Goal: Use online tool/utility: Use online tool/utility

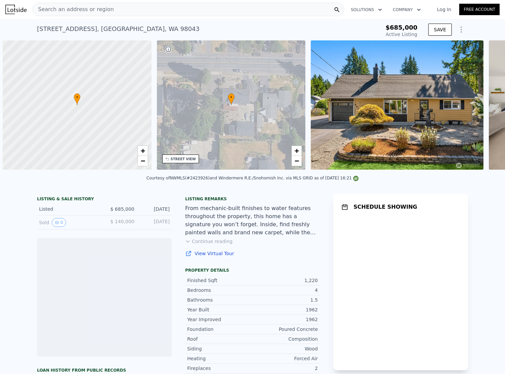
scroll to position [0, 3]
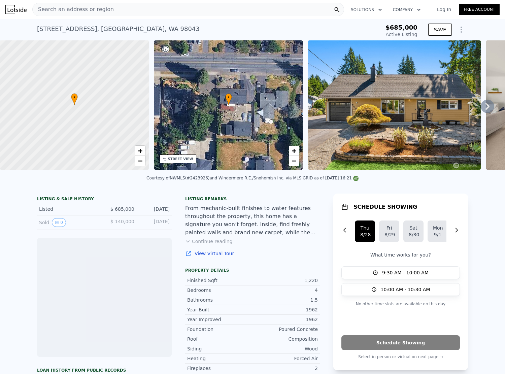
click at [458, 25] on button "Show Options" at bounding box center [460, 29] width 13 height 13
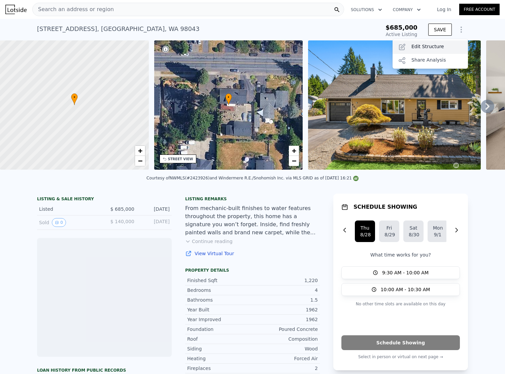
click at [430, 46] on div "Edit Structure" at bounding box center [429, 46] width 75 height 13
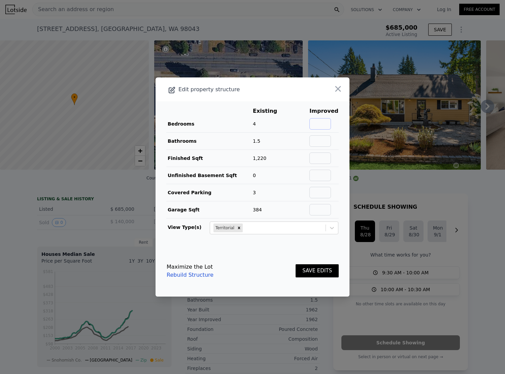
click at [327, 128] on input "text" at bounding box center [320, 123] width 22 height 11
type input "5"
click at [261, 129] on td "4" at bounding box center [269, 123] width 35 height 17
click at [323, 141] on input "text" at bounding box center [320, 140] width 22 height 11
type input "1.75"
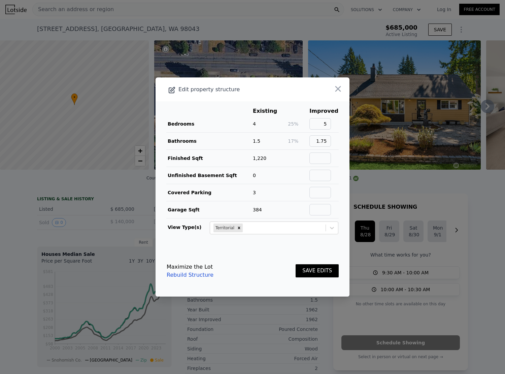
click at [274, 159] on td "1,220" at bounding box center [269, 158] width 35 height 17
click at [324, 160] on input "text" at bounding box center [320, 157] width 22 height 11
type input "1400"
click at [225, 130] on td "Bedrooms" at bounding box center [209, 123] width 86 height 17
click at [316, 269] on button "SAVE EDITS" at bounding box center [317, 270] width 43 height 13
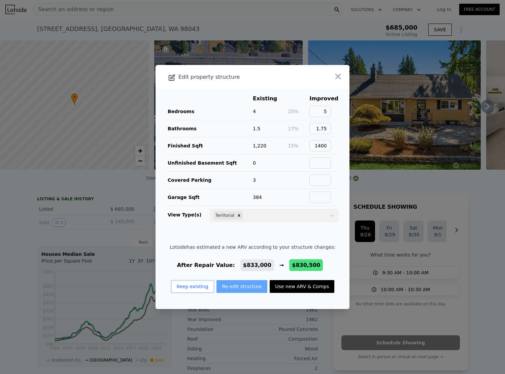
click at [222, 282] on button "Re-edit structure" at bounding box center [241, 286] width 51 height 13
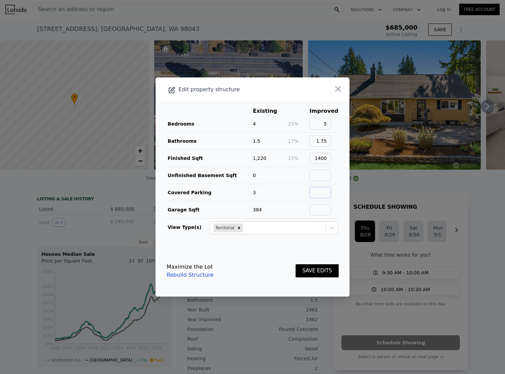
click at [323, 193] on input "text" at bounding box center [320, 192] width 22 height 11
type input "2"
click at [277, 261] on div "Maximize the Lot Rebuild Structure SAVE EDITS" at bounding box center [253, 271] width 172 height 30
click at [312, 267] on button "SAVE EDITS" at bounding box center [317, 270] width 43 height 13
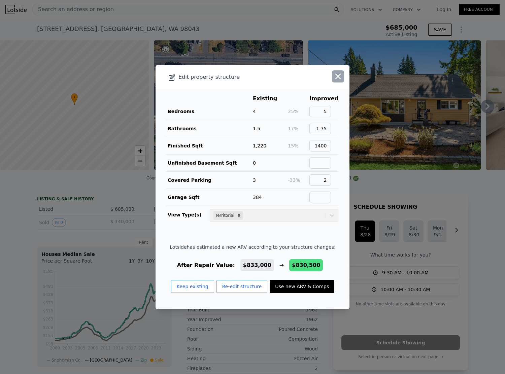
click at [333, 80] on icon "button" at bounding box center [337, 76] width 9 height 9
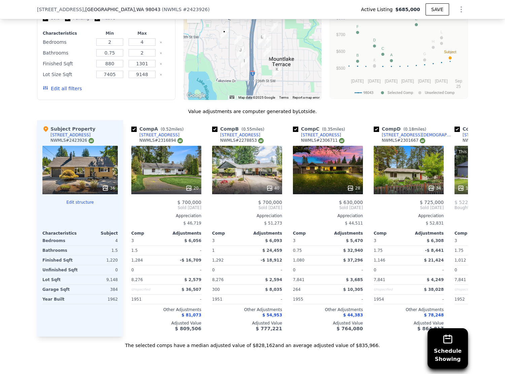
scroll to position [534, 0]
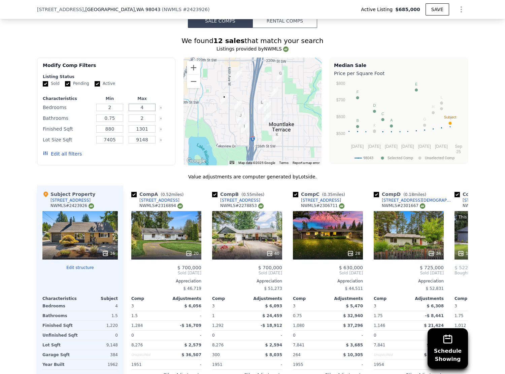
click at [138, 104] on input "4" at bounding box center [142, 107] width 27 height 7
drag, startPoint x: 138, startPoint y: 104, endPoint x: 143, endPoint y: 105, distance: 5.2
click at [143, 104] on input "4" at bounding box center [142, 107] width 27 height 7
type input "5"
drag, startPoint x: 116, startPoint y: 107, endPoint x: 101, endPoint y: 106, distance: 15.2
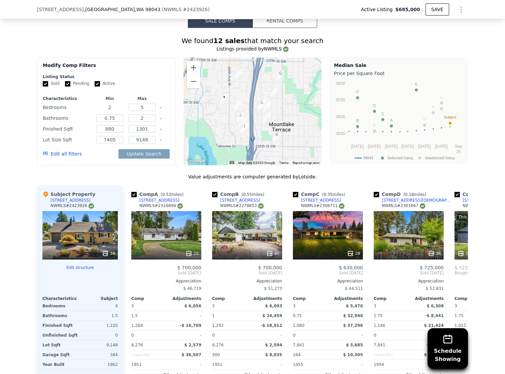
click at [99, 106] on input "2" at bounding box center [109, 107] width 27 height 7
type input "5"
click at [148, 151] on button "Update Search" at bounding box center [143, 153] width 51 height 9
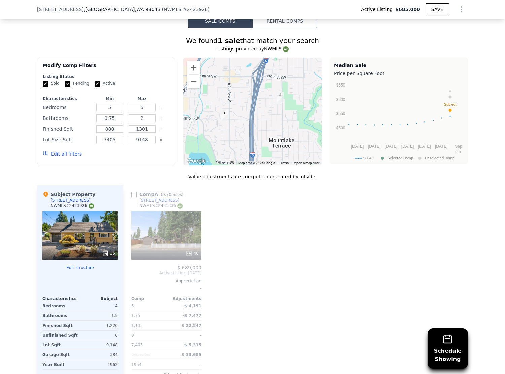
click at [160, 117] on icon "Clear" at bounding box center [161, 118] width 3 height 3
click at [160, 128] on icon "Clear" at bounding box center [161, 129] width 3 height 3
click at [160, 139] on icon "Clear" at bounding box center [160, 139] width 1 height 1
click at [156, 149] on button "Update Search" at bounding box center [143, 153] width 51 height 9
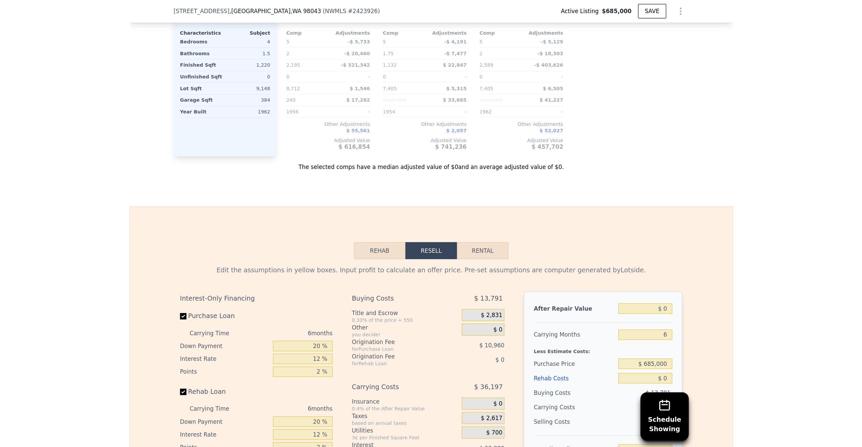
scroll to position [943, 0]
